Goal: Information Seeking & Learning: Learn about a topic

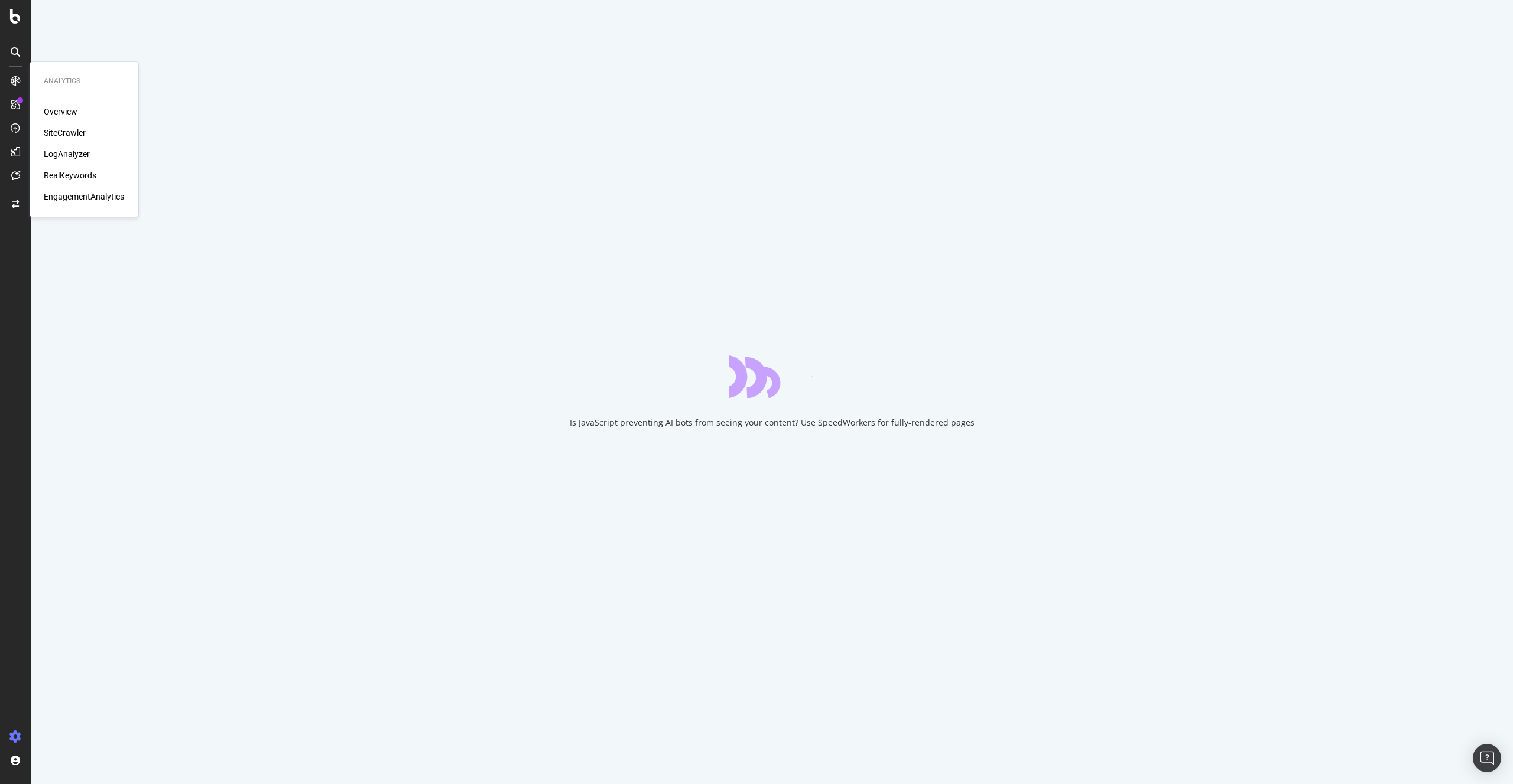
click at [90, 158] on div "LogAnalyzer" at bounding box center [83, 154] width 80 height 12
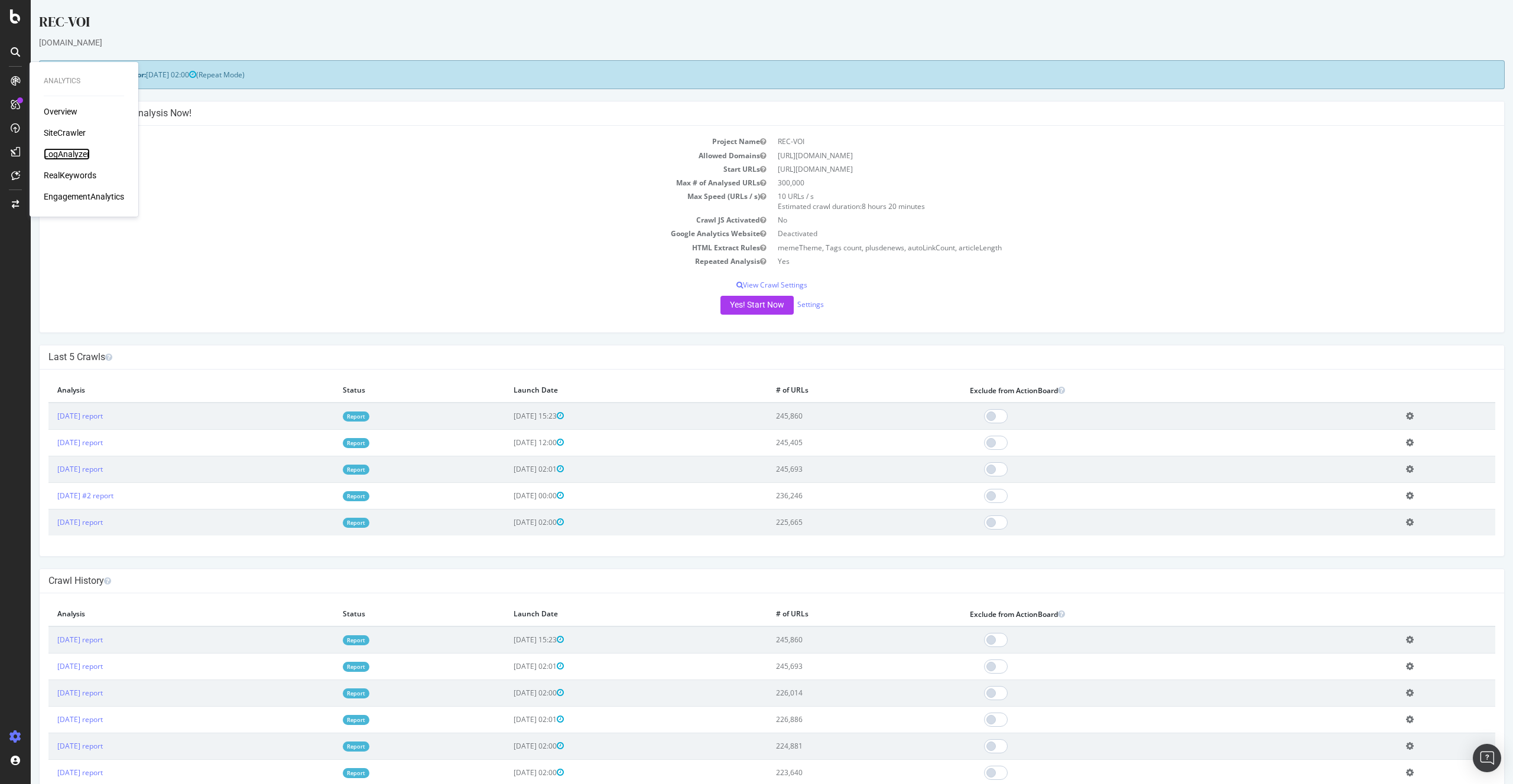
click at [67, 154] on div "LogAnalyzer" at bounding box center [66, 154] width 46 height 12
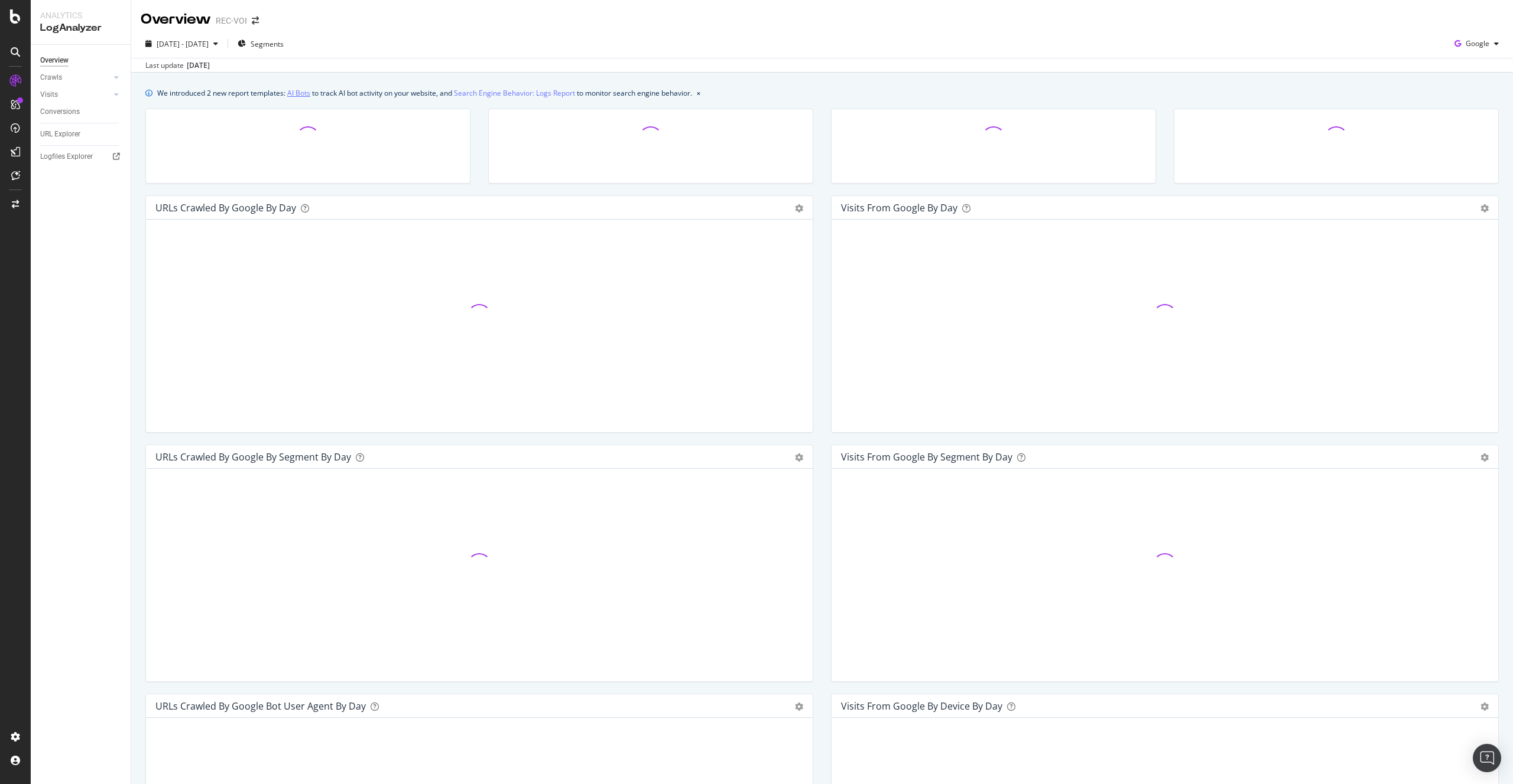
click at [307, 95] on link "AI Bots" at bounding box center [298, 93] width 23 height 13
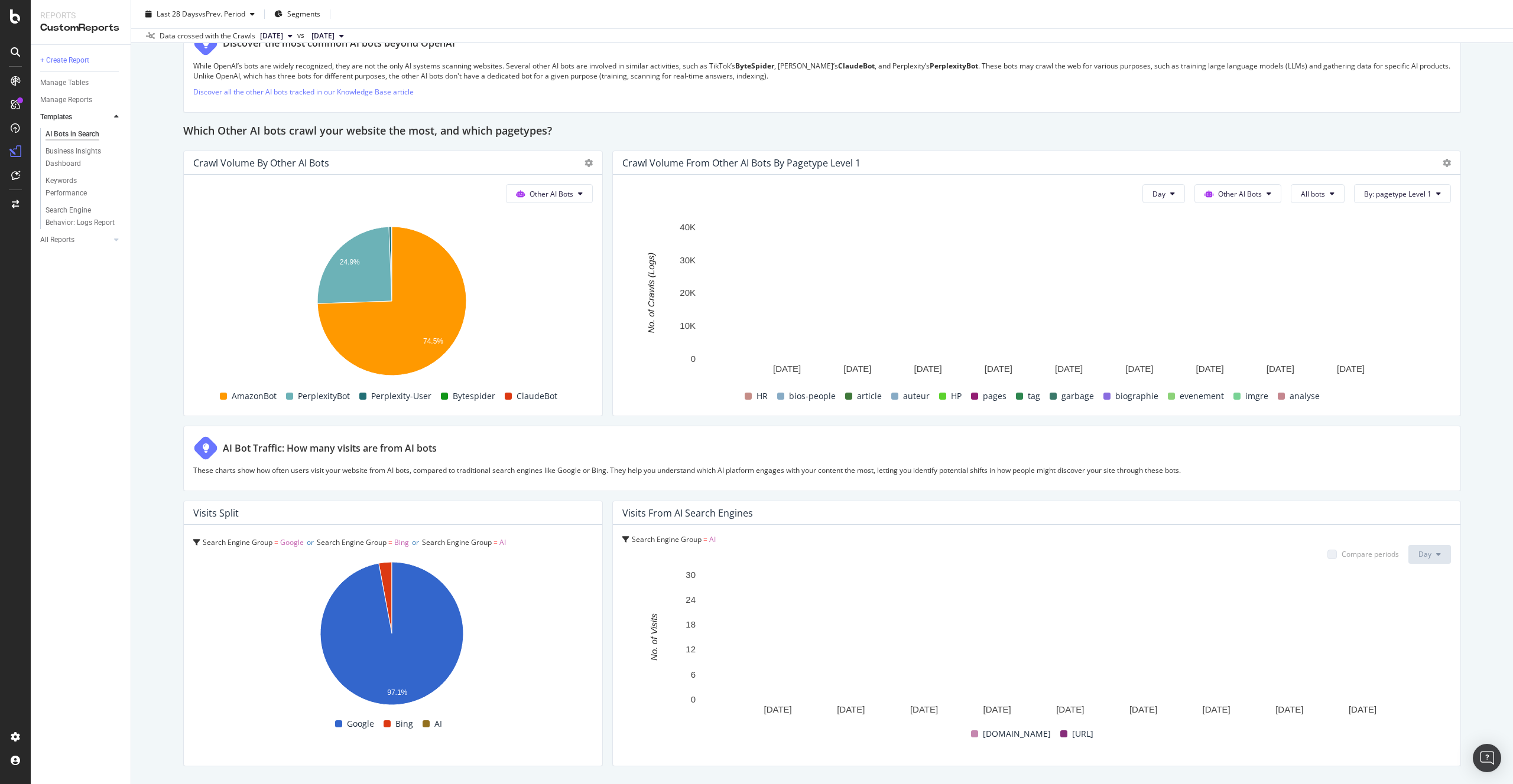
scroll to position [1601, 0]
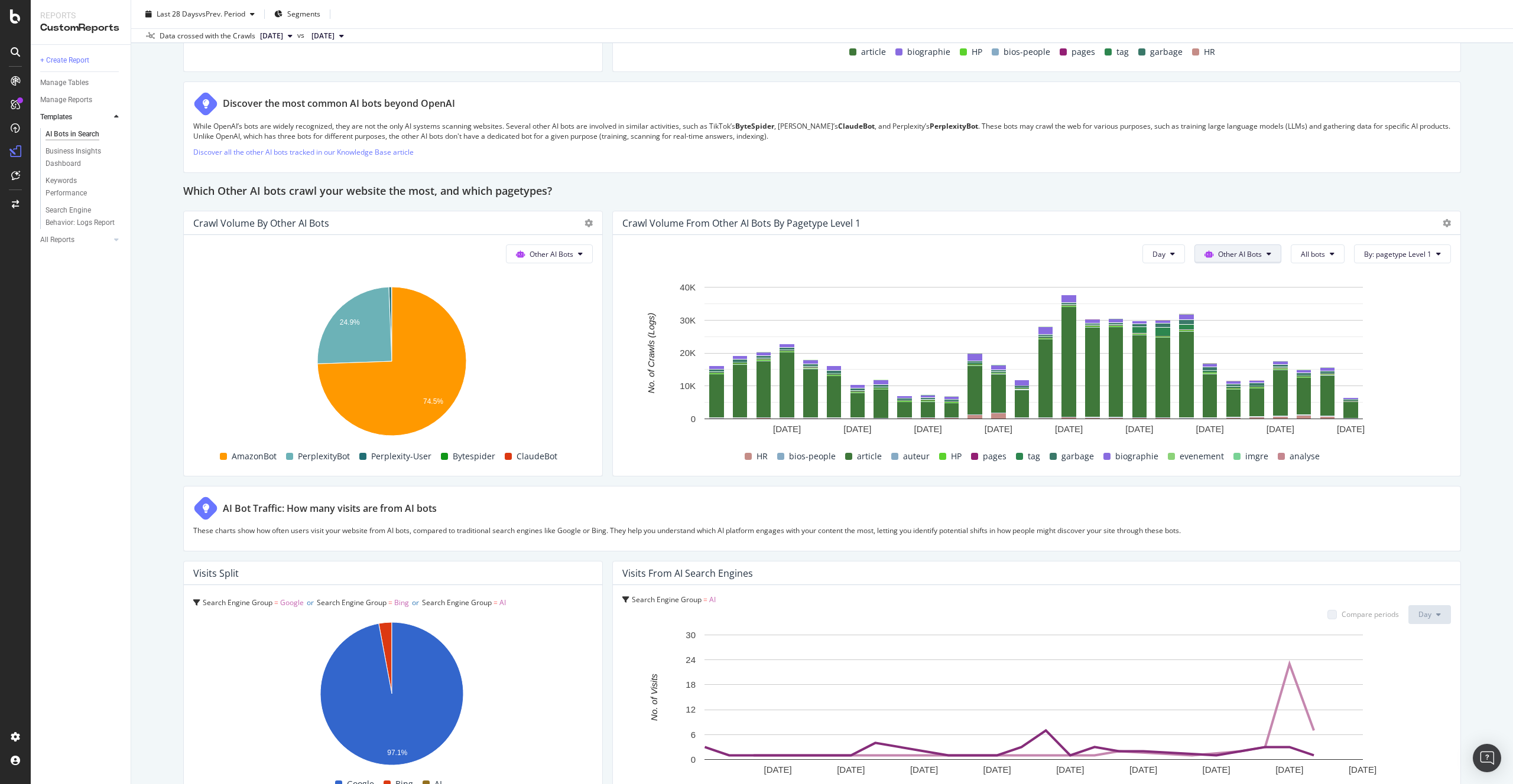
click at [1235, 259] on span "Other AI Bots" at bounding box center [1240, 254] width 43 height 10
click at [1235, 280] on span "Google" at bounding box center [1238, 277] width 46 height 11
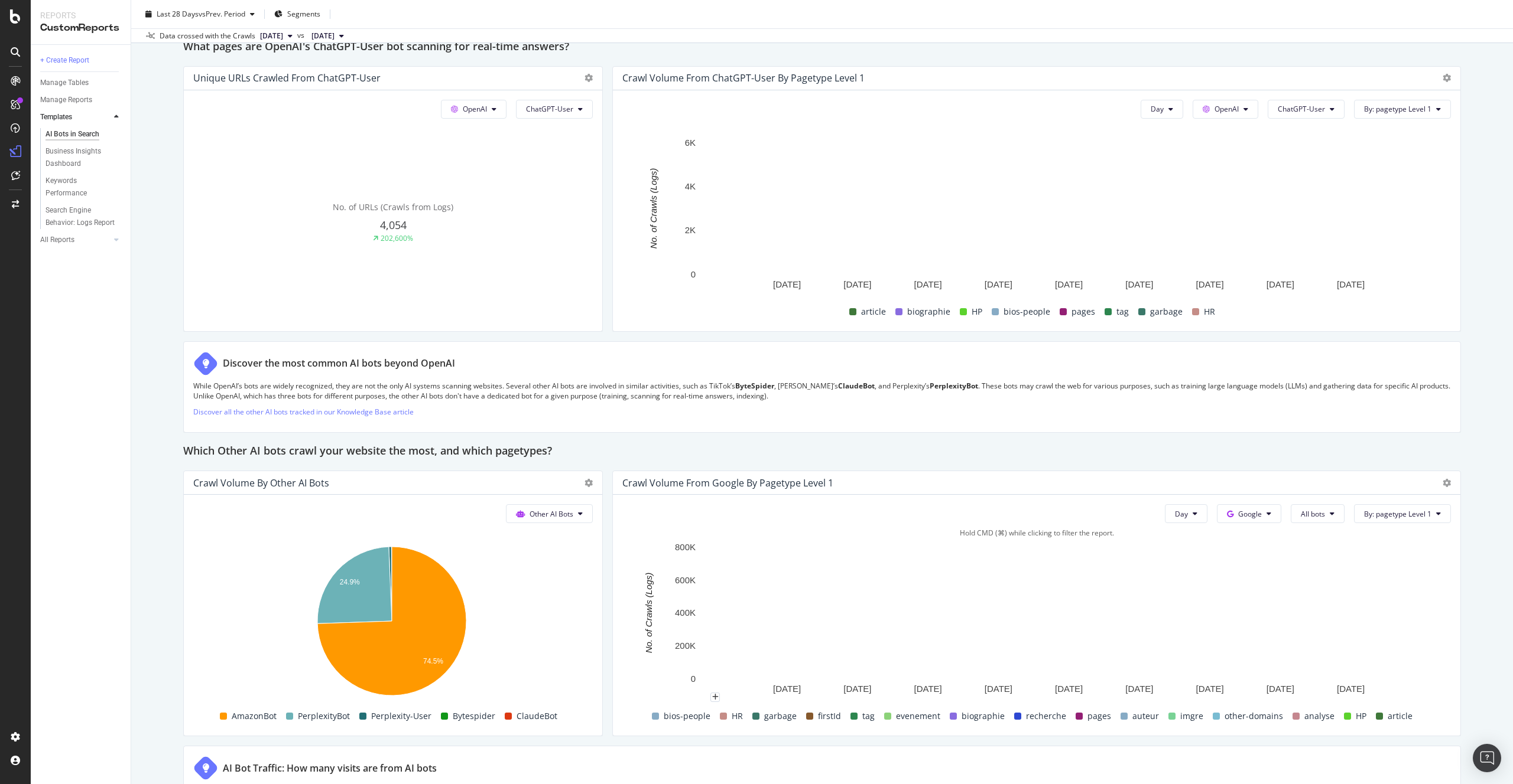
scroll to position [1280, 0]
